Goal: Check status: Check status

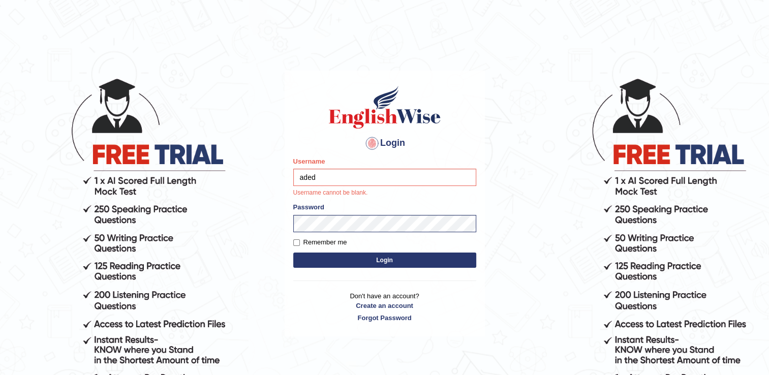
type input "Adedayo"
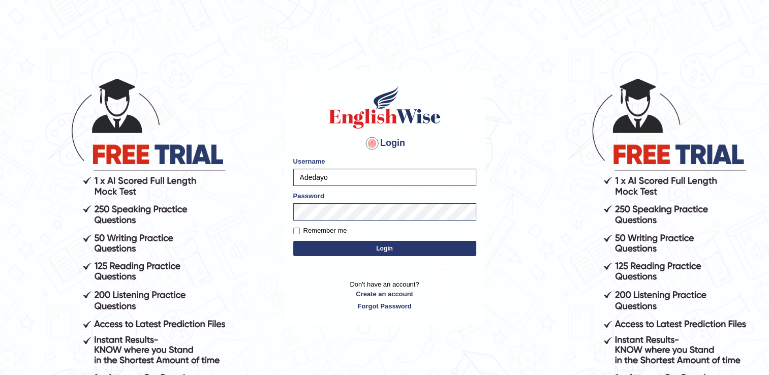
click at [408, 249] on button "Login" at bounding box center [384, 248] width 183 height 15
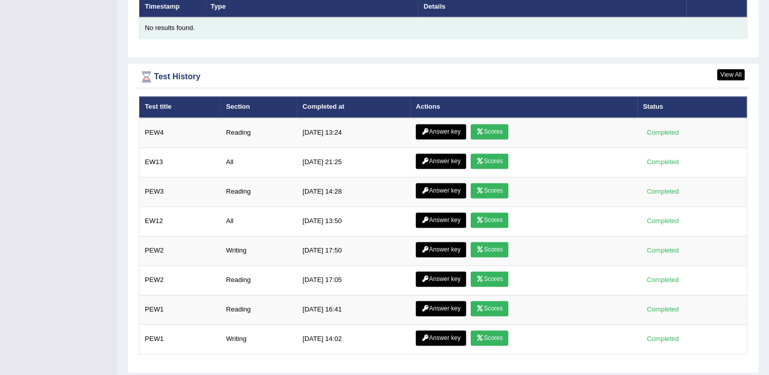
scroll to position [1369, 0]
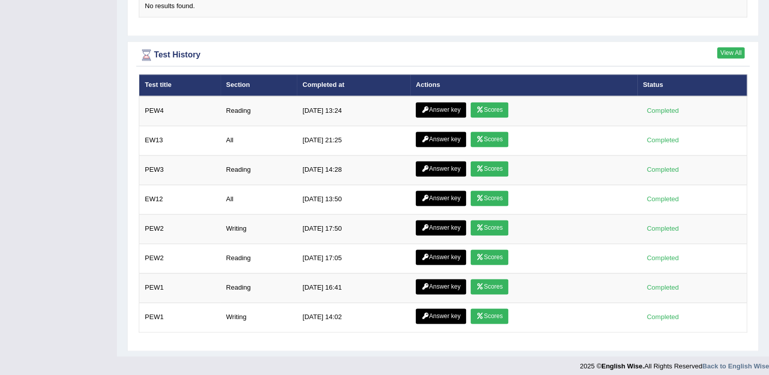
click at [733, 51] on link "View All" at bounding box center [730, 52] width 27 height 11
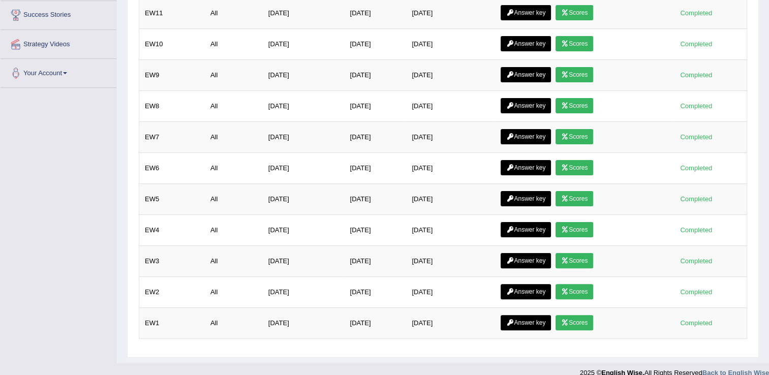
scroll to position [228, 0]
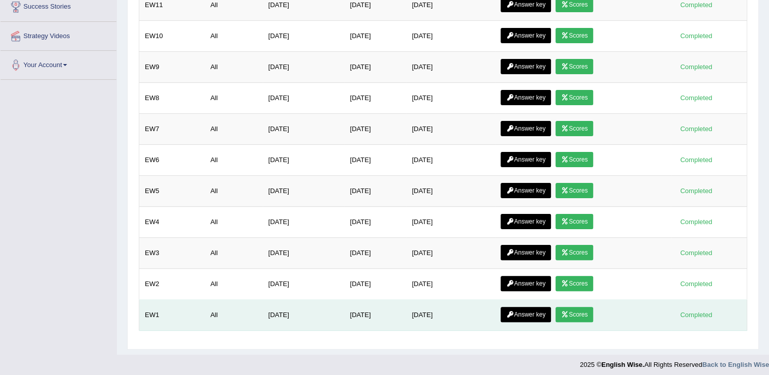
click at [572, 309] on link "Scores" at bounding box center [575, 314] width 38 height 15
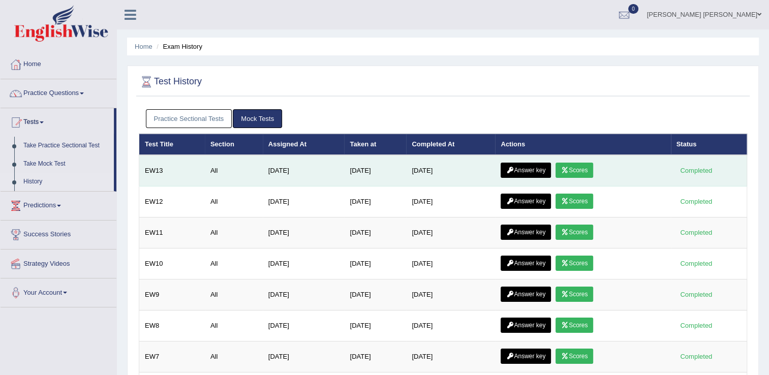
click at [569, 165] on link "Scores" at bounding box center [575, 170] width 38 height 15
